Goal: Task Accomplishment & Management: Use online tool/utility

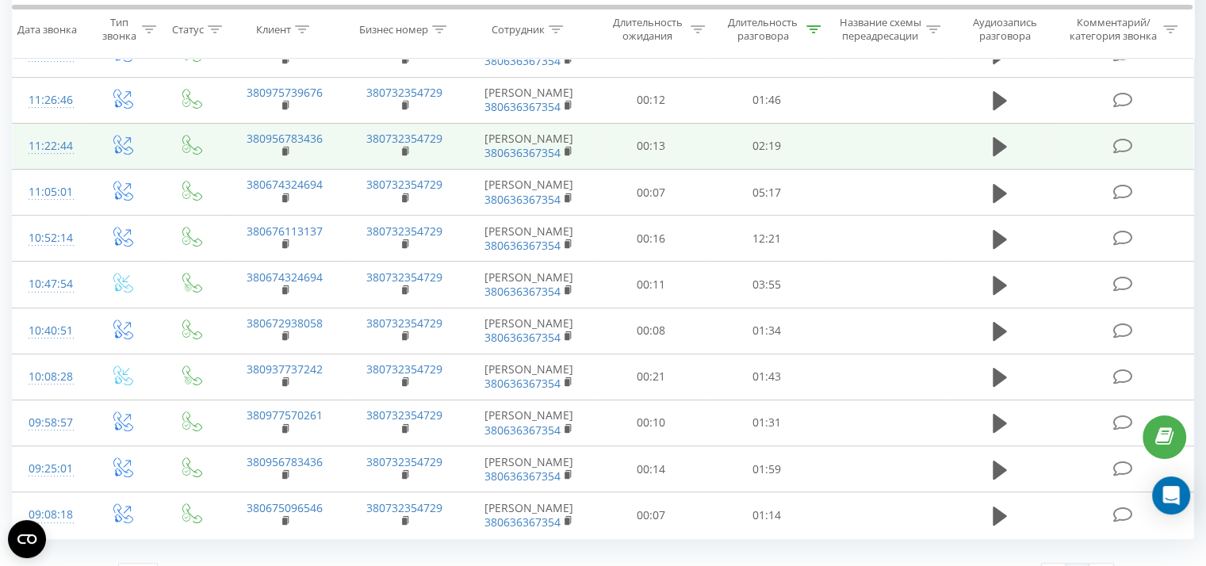
scroll to position [1010, 0]
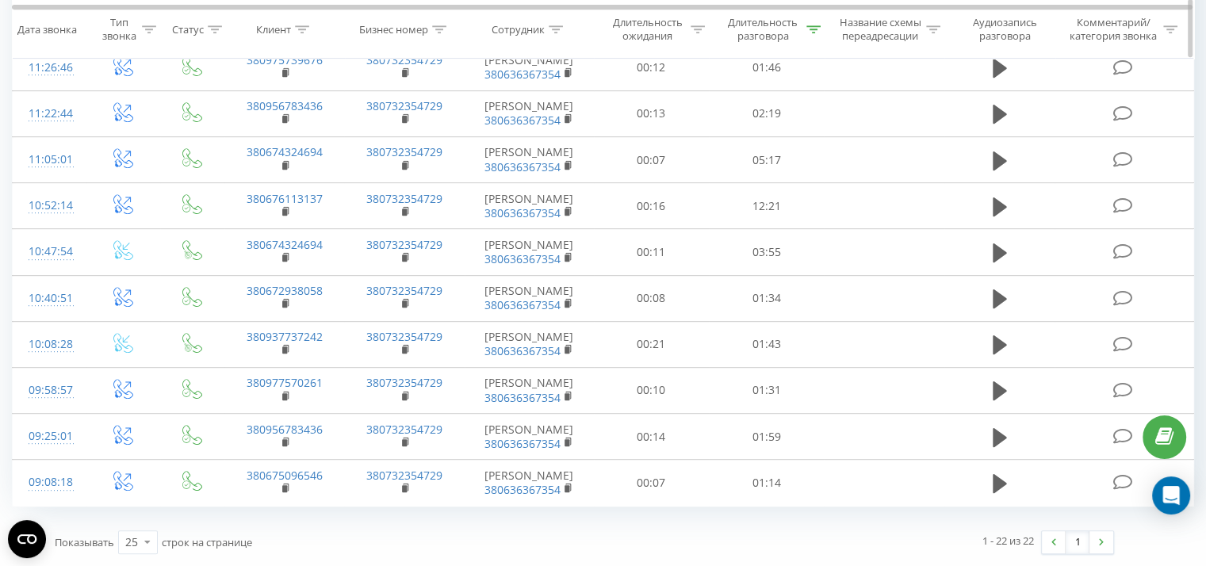
click at [806, 29] on icon at bounding box center [813, 29] width 14 height 8
click at [729, 429] on button "Отмена" at bounding box center [730, 439] width 67 height 20
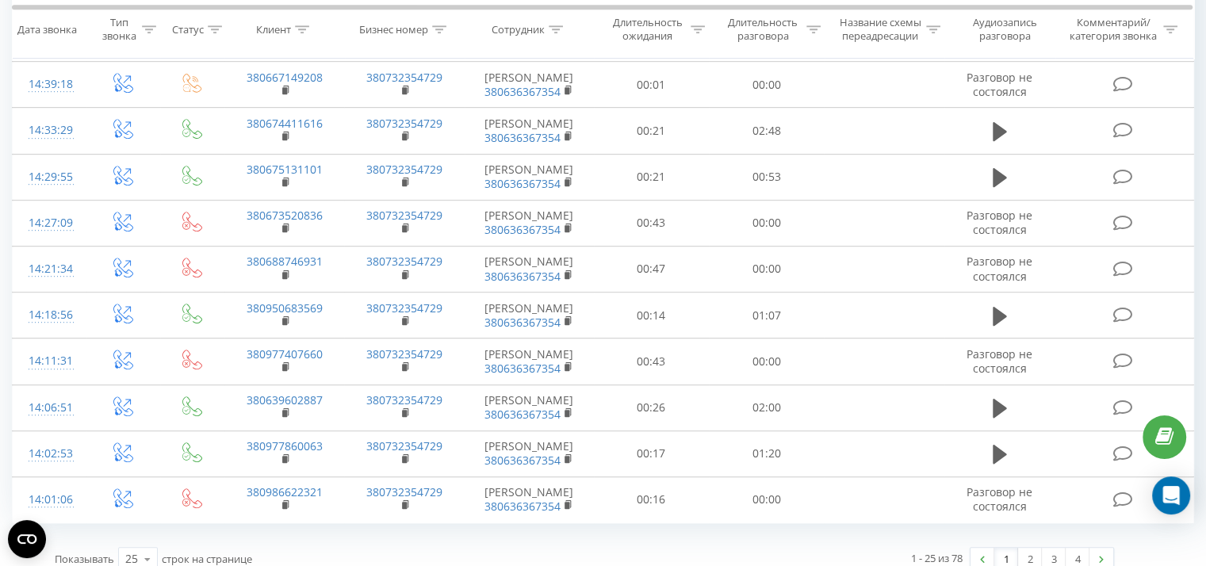
scroll to position [630, 0]
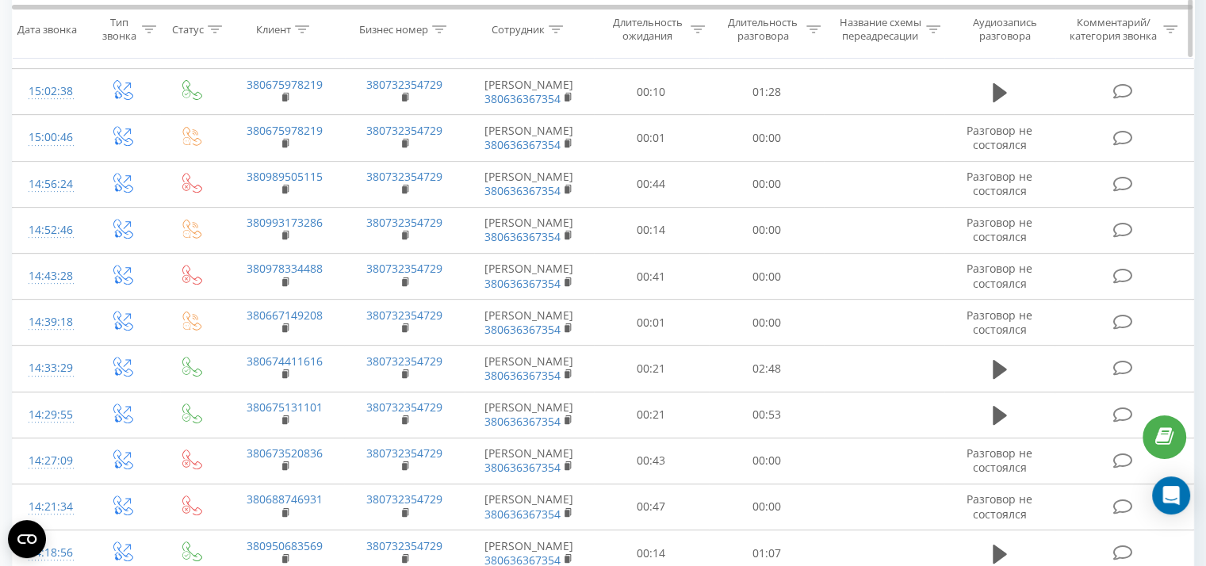
click at [804, 33] on div "Длительность разговора" at bounding box center [772, 30] width 98 height 27
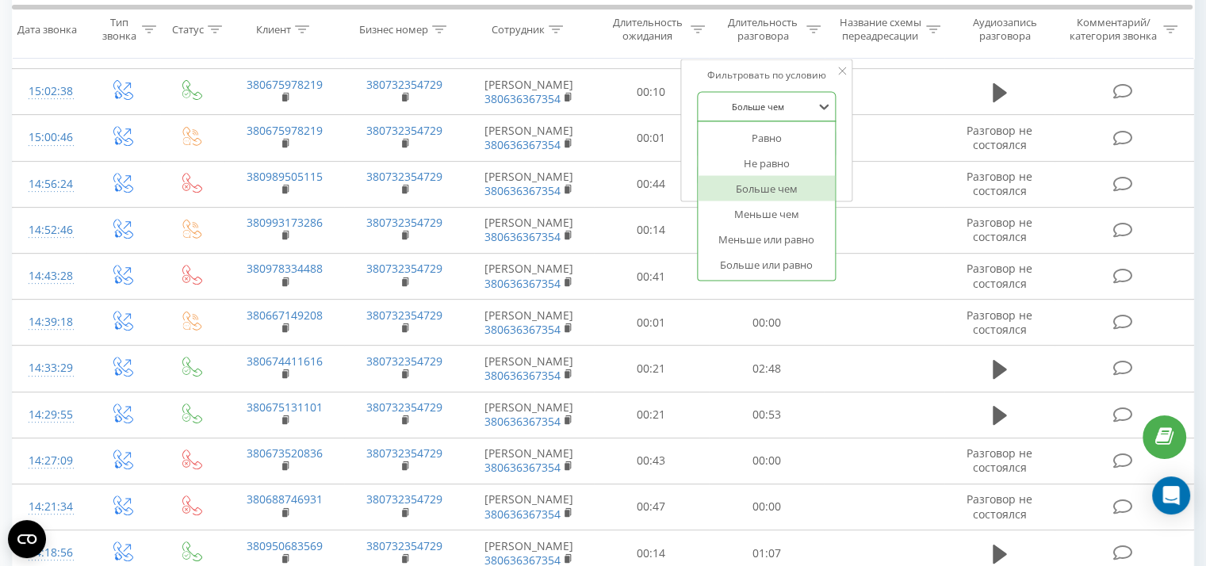
click at [780, 105] on div at bounding box center [758, 106] width 113 height 15
click at [763, 185] on div "Больше чем" at bounding box center [767, 188] width 138 height 25
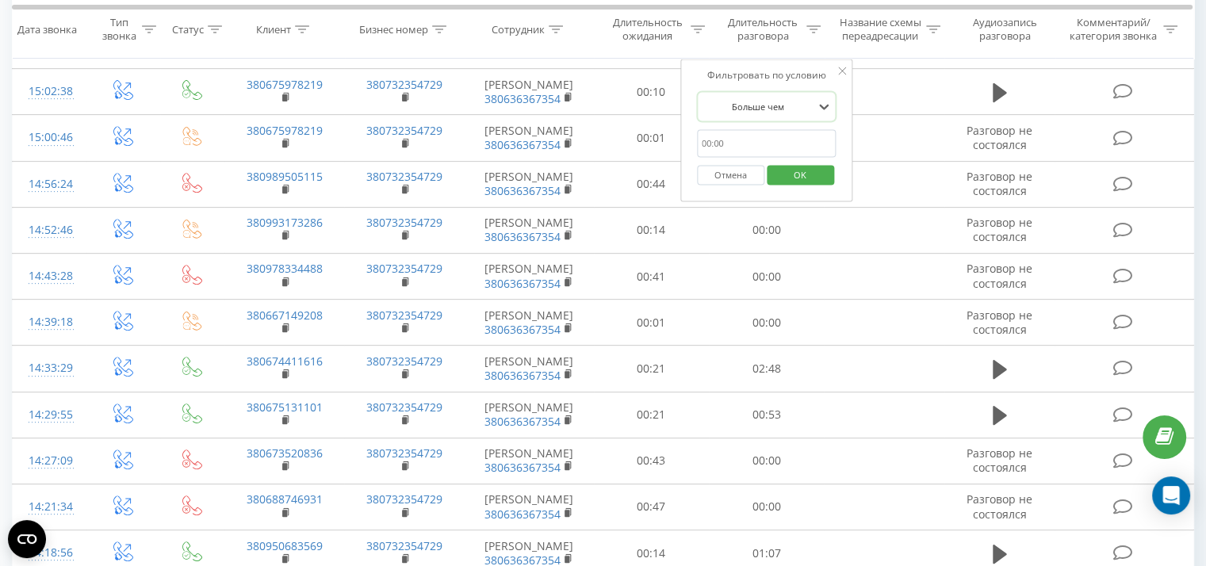
click at [738, 133] on input "0059" at bounding box center [767, 144] width 140 height 28
type input "0059"
click at [798, 174] on span "OK" at bounding box center [800, 174] width 44 height 25
